Goal: Task Accomplishment & Management: Manage account settings

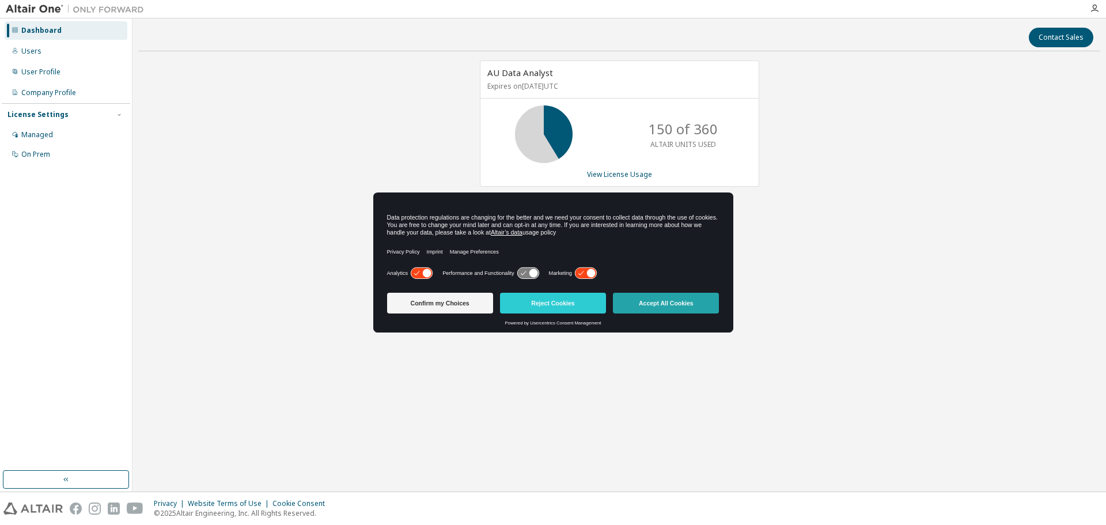
click at [677, 306] on button "Accept All Cookies" at bounding box center [666, 303] width 106 height 21
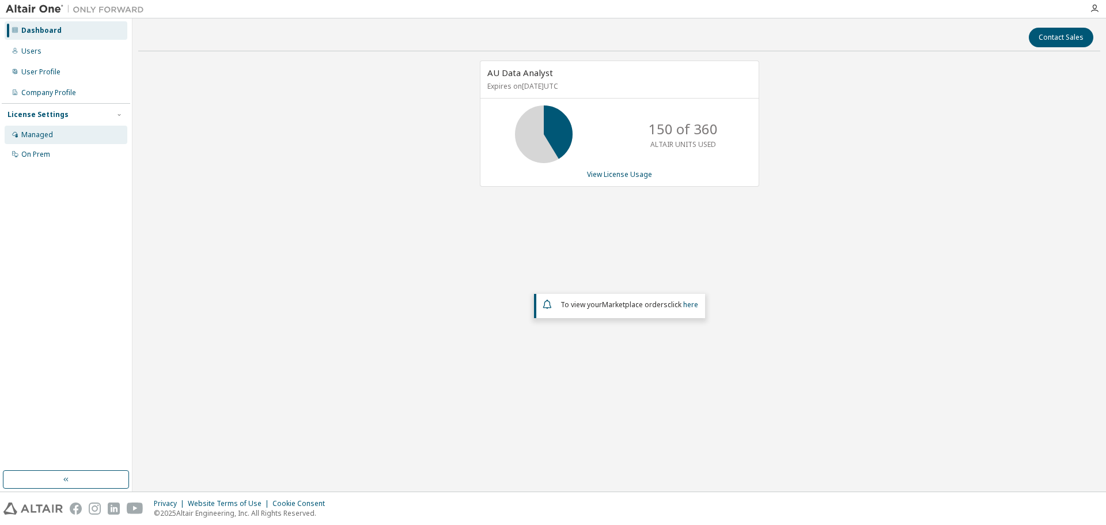
click at [33, 137] on div "Managed" at bounding box center [37, 134] width 32 height 9
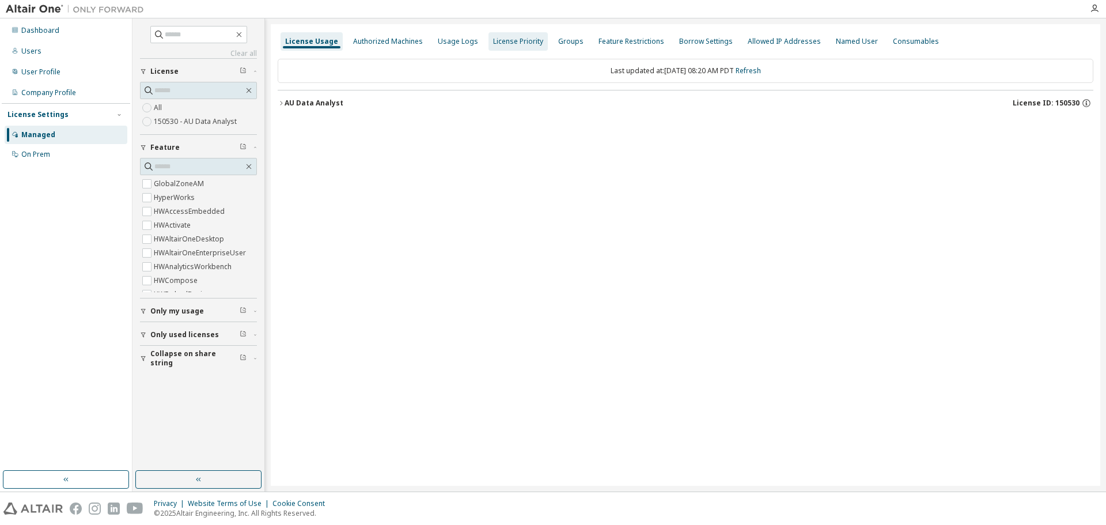
click at [502, 42] on div "License Priority" at bounding box center [518, 41] width 50 height 9
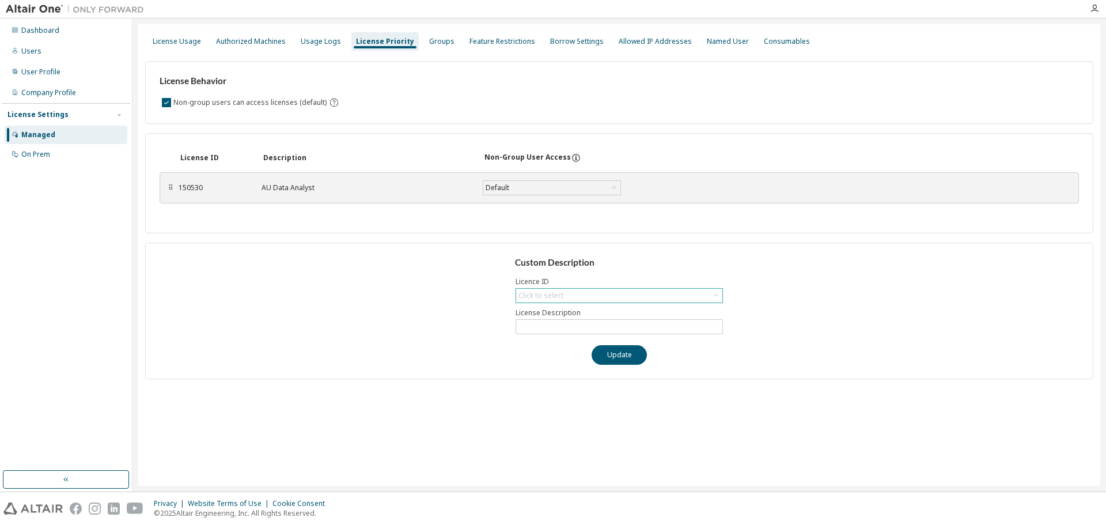
click at [713, 295] on icon at bounding box center [716, 296] width 12 height 12
click at [378, 316] on div "Custom Description Licence ID Click to select 150530 - AU Data Analyst License …" at bounding box center [619, 310] width 948 height 136
